Goal: Information Seeking & Learning: Check status

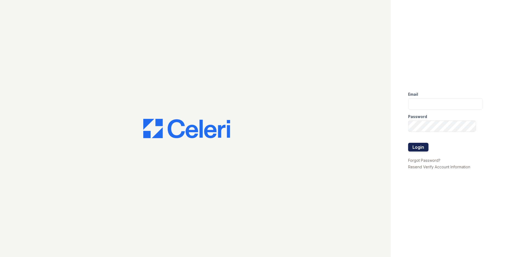
type input "[EMAIL_ADDRESS][DOMAIN_NAME]"
click at [421, 150] on button "Login" at bounding box center [418, 147] width 20 height 9
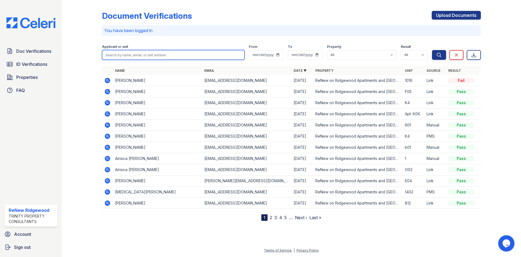
click at [190, 53] on input "search" at bounding box center [173, 55] width 143 height 10
type input "kofi"
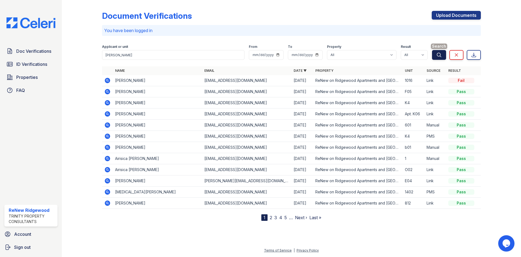
click at [439, 51] on button "Search" at bounding box center [439, 55] width 14 height 10
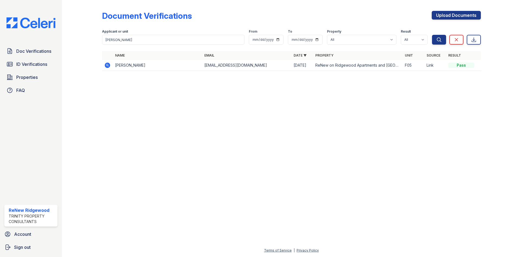
click at [440, 54] on link "Source" at bounding box center [434, 55] width 14 height 4
click at [111, 68] on td at bounding box center [107, 65] width 11 height 11
click at [109, 66] on icon at bounding box center [107, 64] width 5 height 5
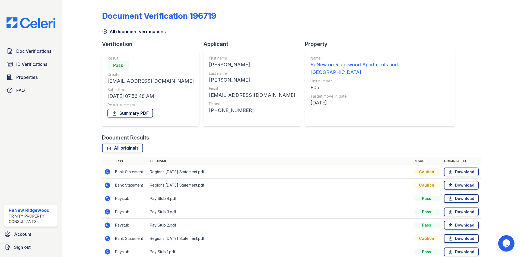
click at [141, 112] on link "Summary PDF" at bounding box center [131, 113] width 46 height 9
